Goal: Information Seeking & Learning: Obtain resource

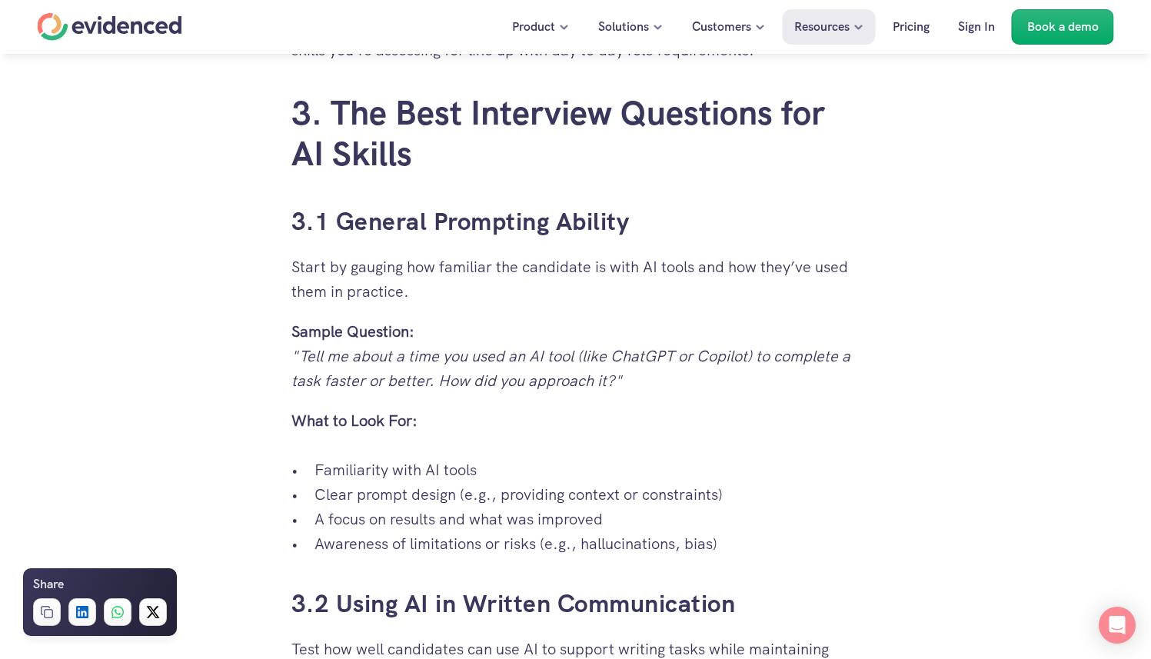
scroll to position [1761, 0]
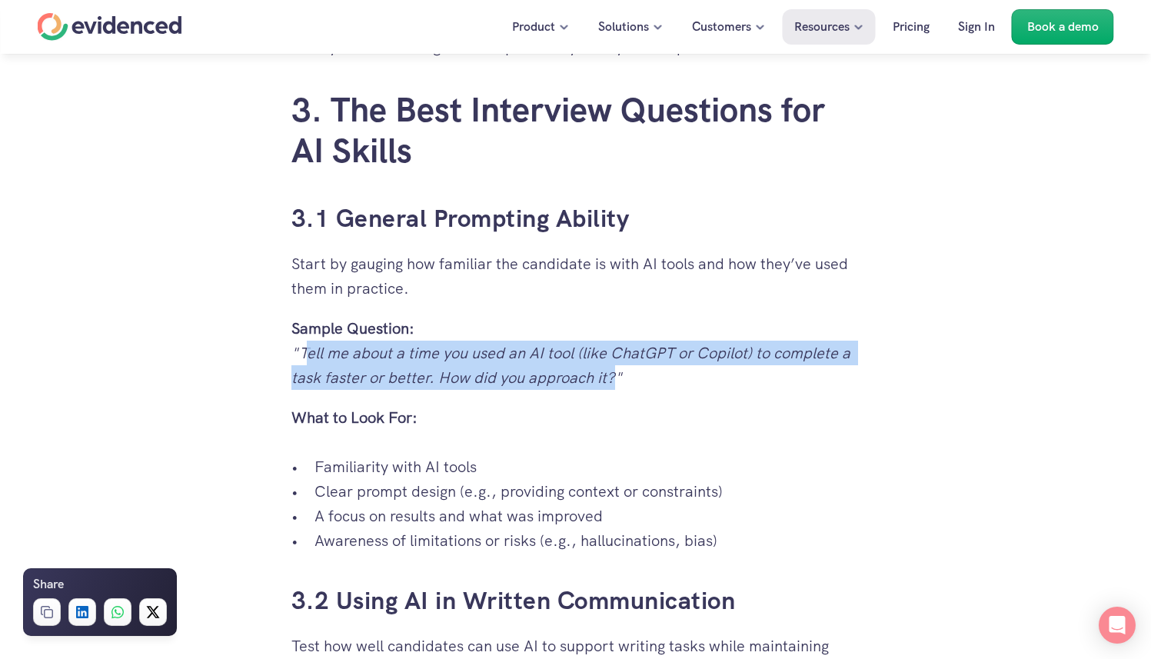
drag, startPoint x: 303, startPoint y: 352, endPoint x: 614, endPoint y: 372, distance: 311.9
click at [614, 372] on em ""Tell me about a time you used an AI tool (like ChatGPT or Copilot) to complete…" at bounding box center [572, 365] width 563 height 45
copy em "ell me about a time you used an AI tool (like ChatGPT or Copilot) to complete a…"
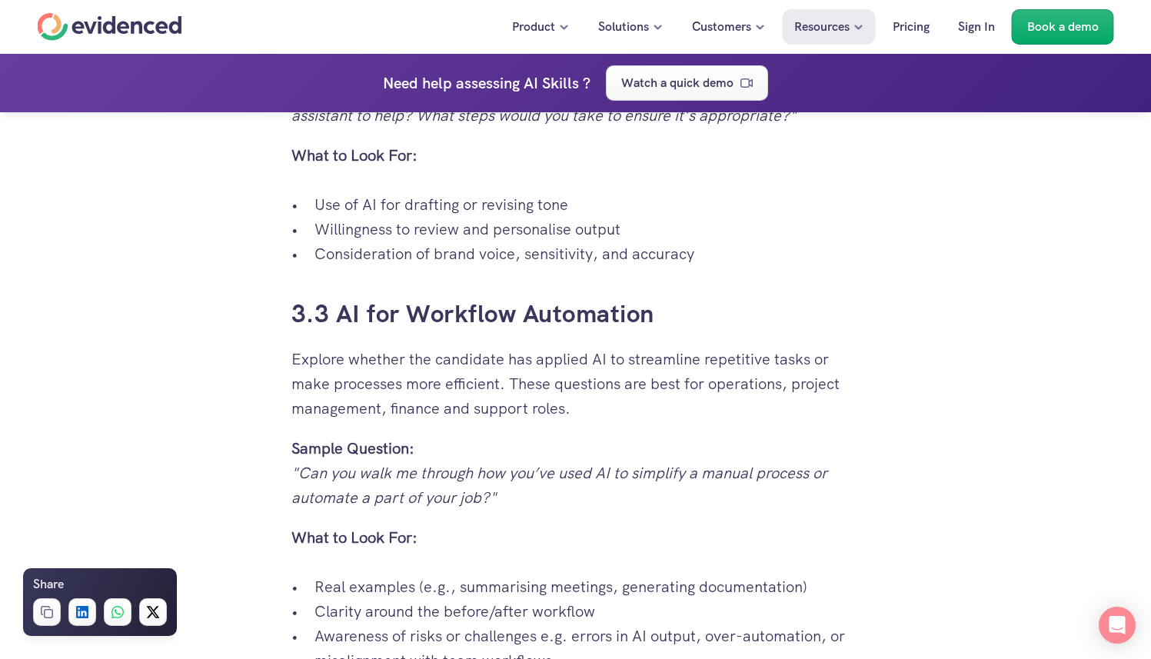
scroll to position [2430, 0]
drag, startPoint x: 300, startPoint y: 470, endPoint x: 491, endPoint y: 494, distance: 192.8
click at [491, 494] on em ""Can you walk me through how you’ve used AI to simplify a manual process or aut…" at bounding box center [561, 485] width 540 height 45
copy em "Can you walk me through how you’ve used AI to simplify a manual process or auto…"
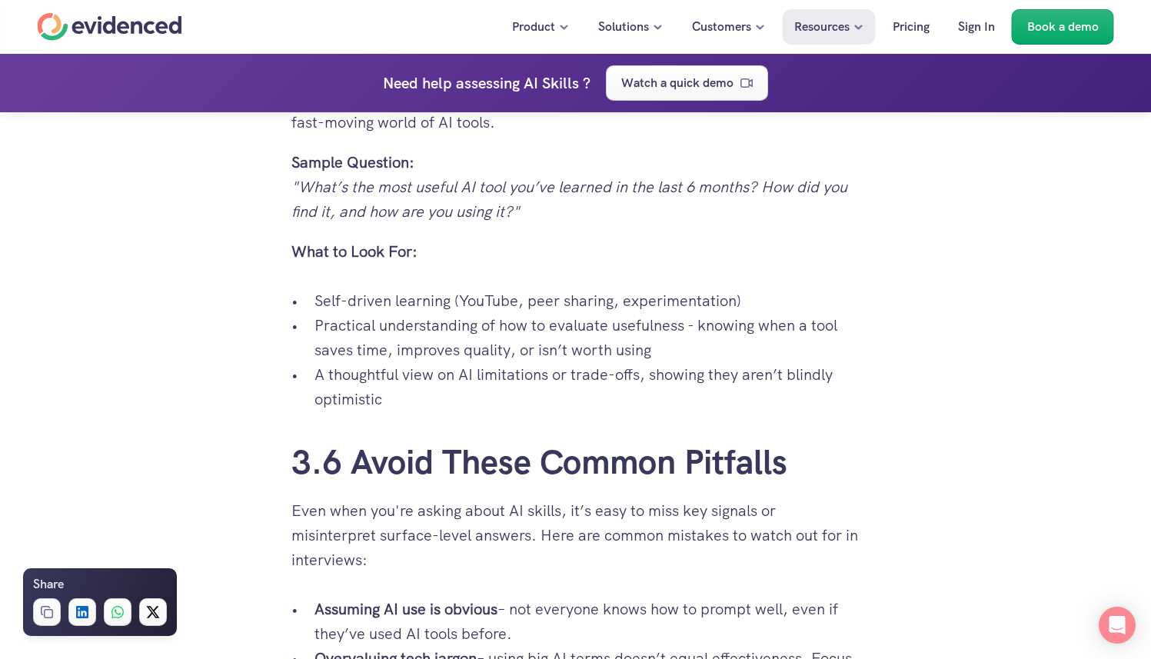
scroll to position [3418, 0]
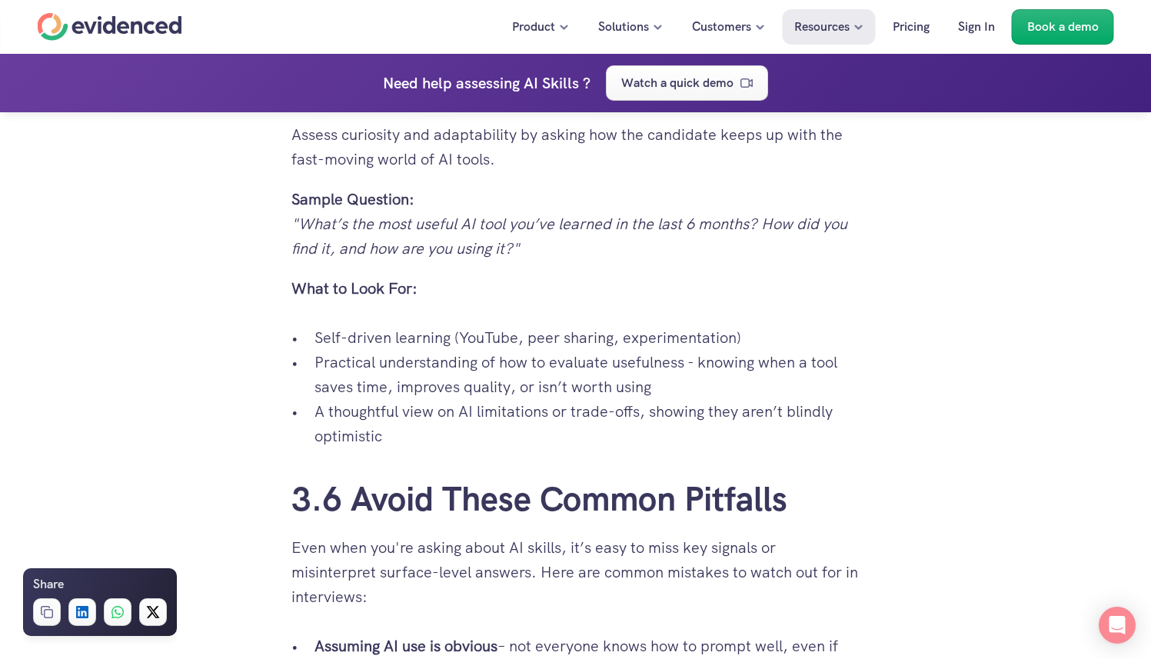
drag, startPoint x: 326, startPoint y: 253, endPoint x: 310, endPoint y: 240, distance: 20.2
click at [326, 252] on em ""What’s the most useful AI tool you’ve learned in the last 6 months? How did yo…" at bounding box center [570, 236] width 559 height 45
drag, startPoint x: 302, startPoint y: 226, endPoint x: 516, endPoint y: 245, distance: 215.3
click at [516, 245] on em ""What’s the most useful AI tool you’ve learned in the last 6 months? How did yo…" at bounding box center [570, 236] width 559 height 45
copy em "What’s the most useful AI tool you’ve learned in the last 6 months? How did you…"
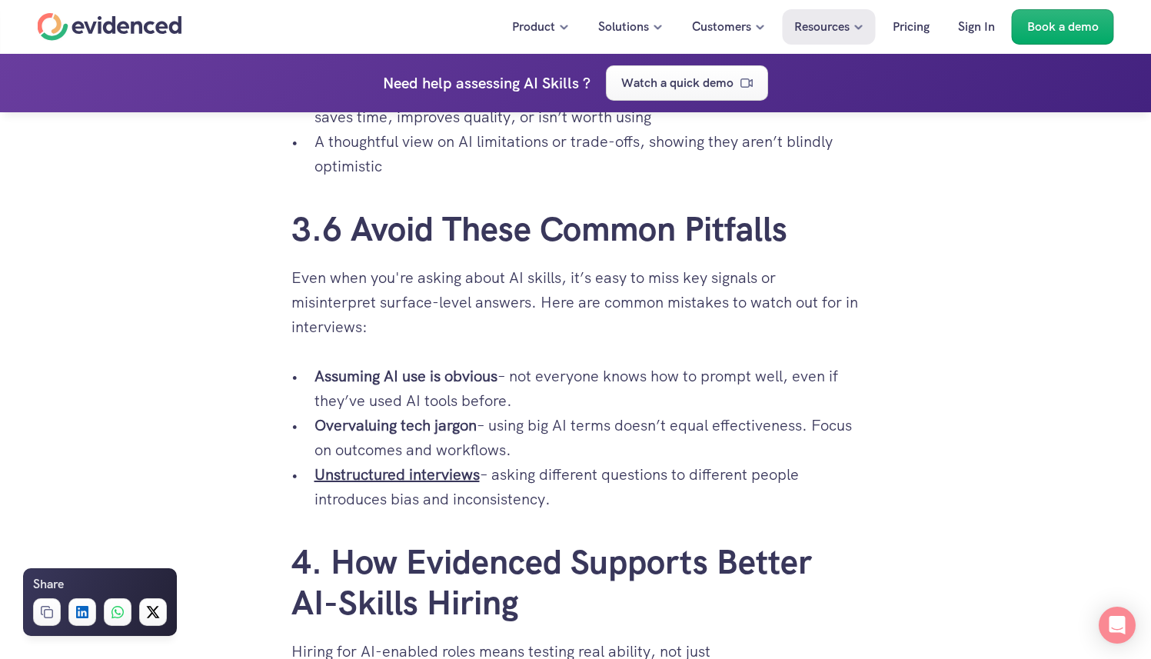
scroll to position [3361, 0]
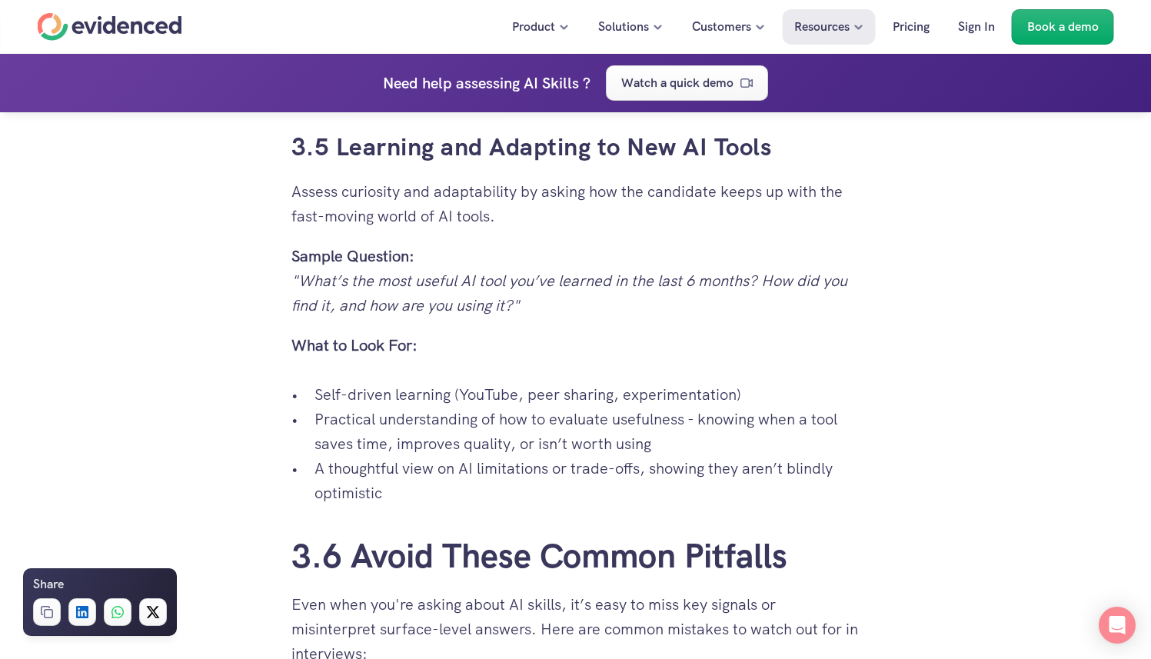
copy em "What’s the most useful AI tool you’ve learned in the last 6 months? How did you…"
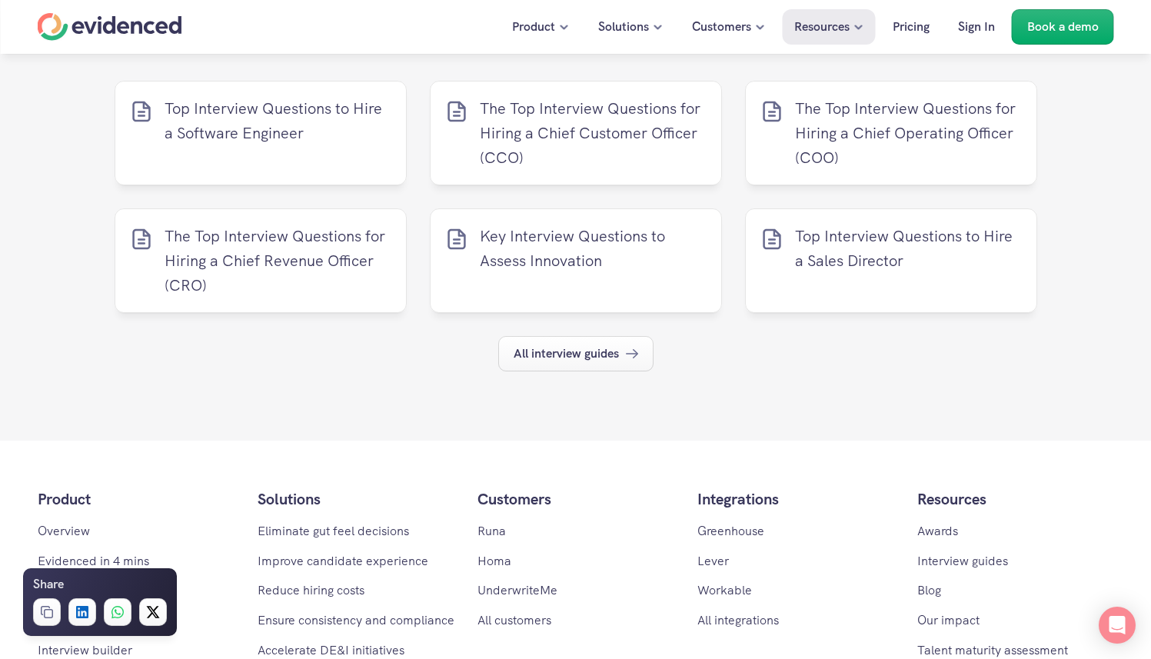
scroll to position [5779, 0]
